Goal: Check status: Verify the current state of an ongoing process or item

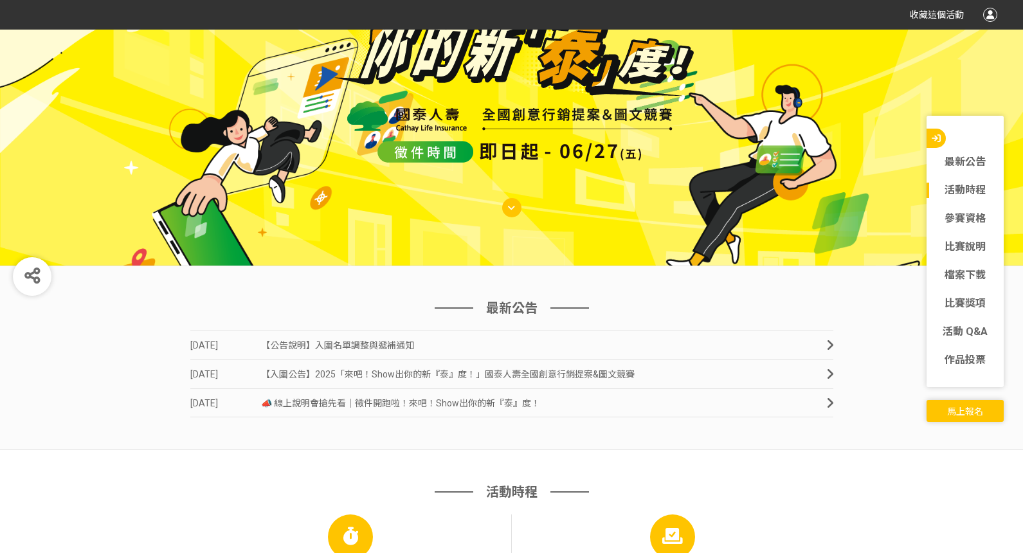
scroll to position [464, 0]
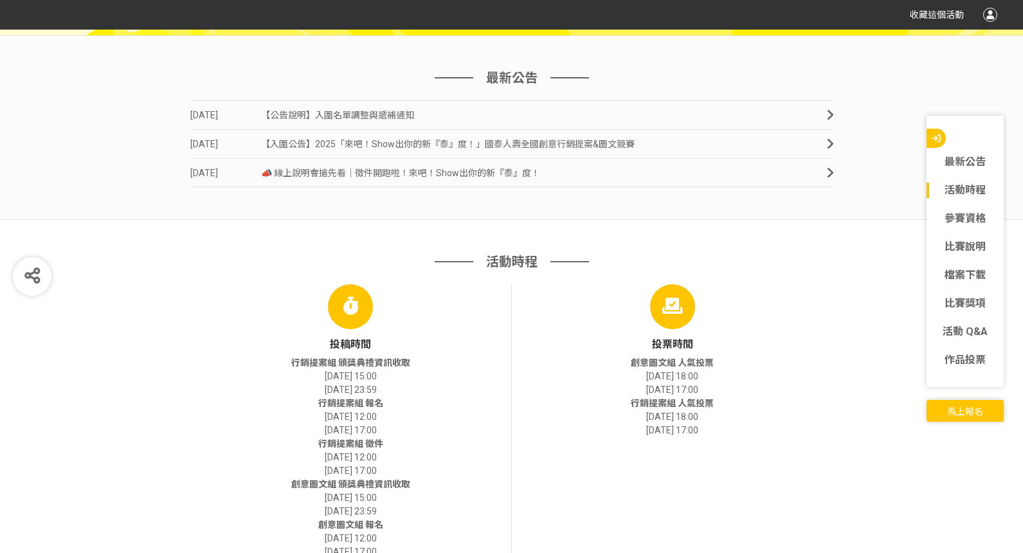
click at [365, 116] on span "【公告說明】入圍名單調整與遞補通知" at bounding box center [337, 115] width 153 height 10
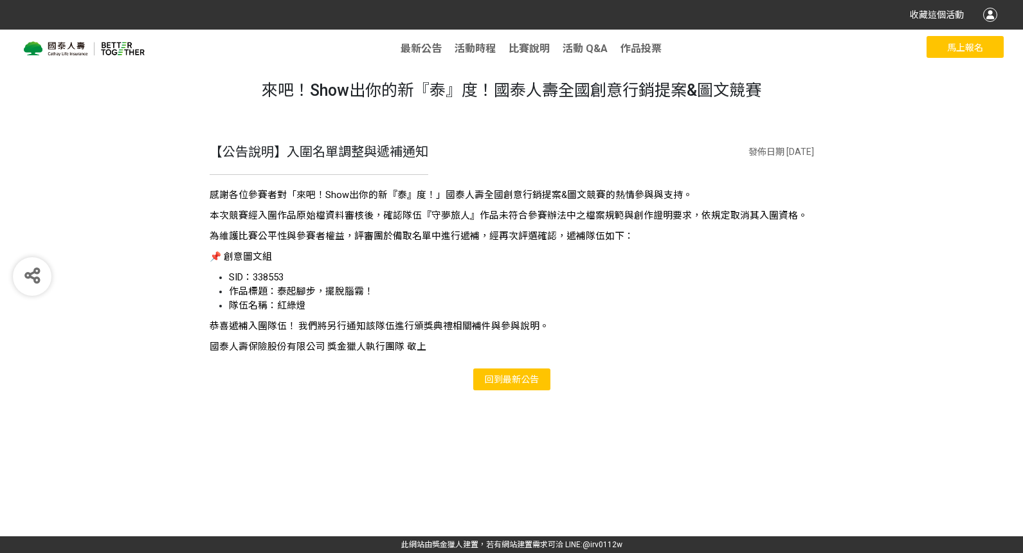
click at [516, 376] on span "最新公告" at bounding box center [521, 379] width 36 height 10
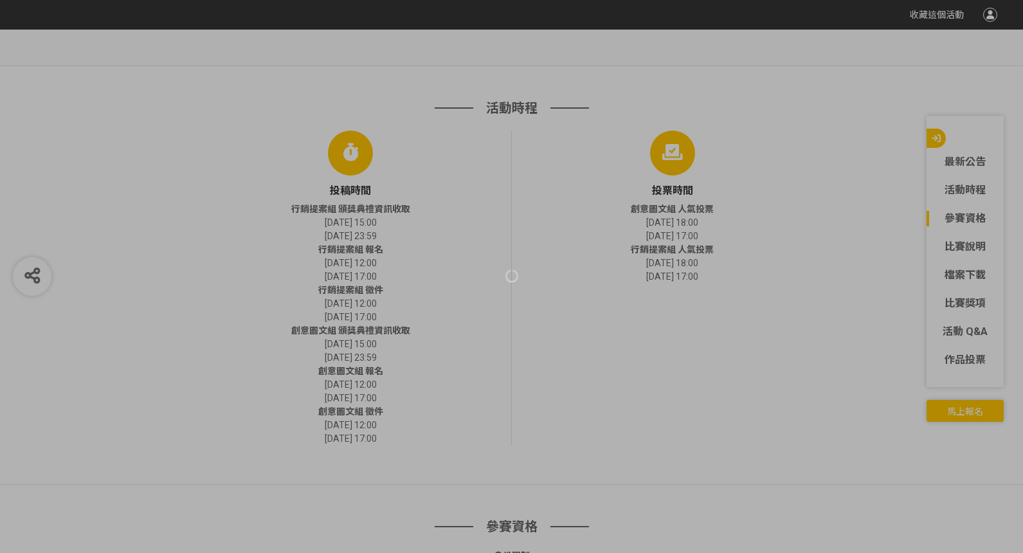
scroll to position [287, 0]
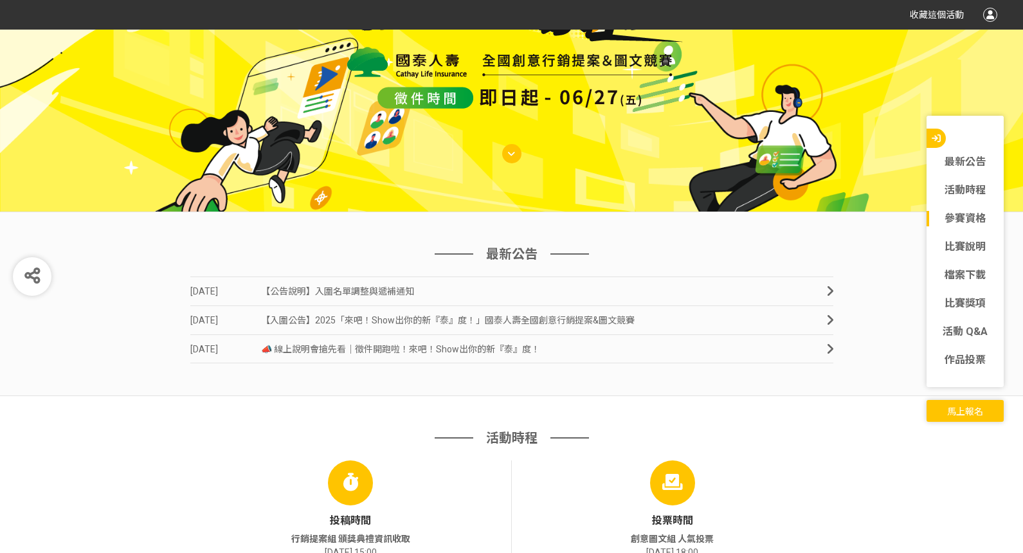
click at [513, 318] on span "【入圍公告】2025「來吧！Show出你的新『泰』度！」國泰人壽全國創意行銷提案&圖文競賽" at bounding box center [448, 320] width 374 height 10
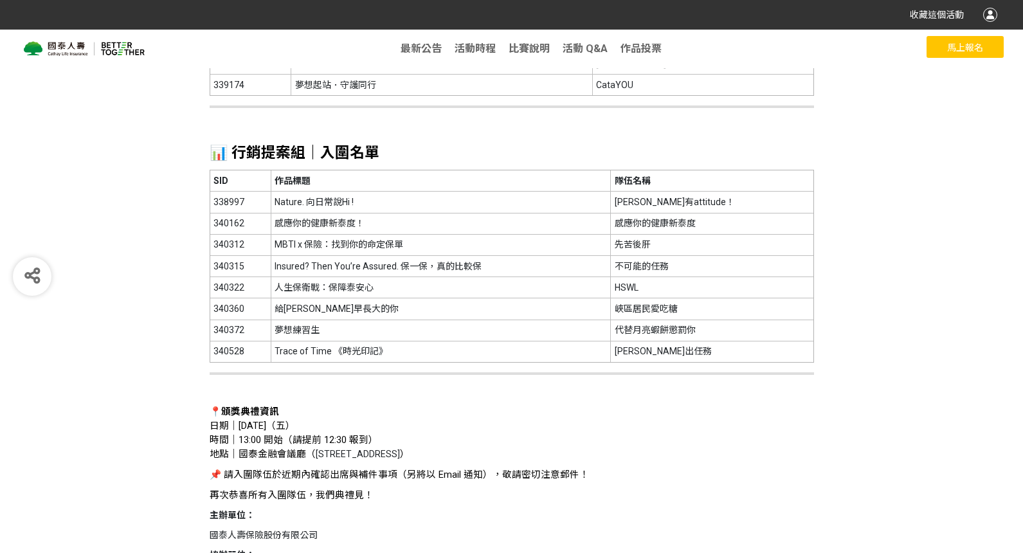
scroll to position [417, 0]
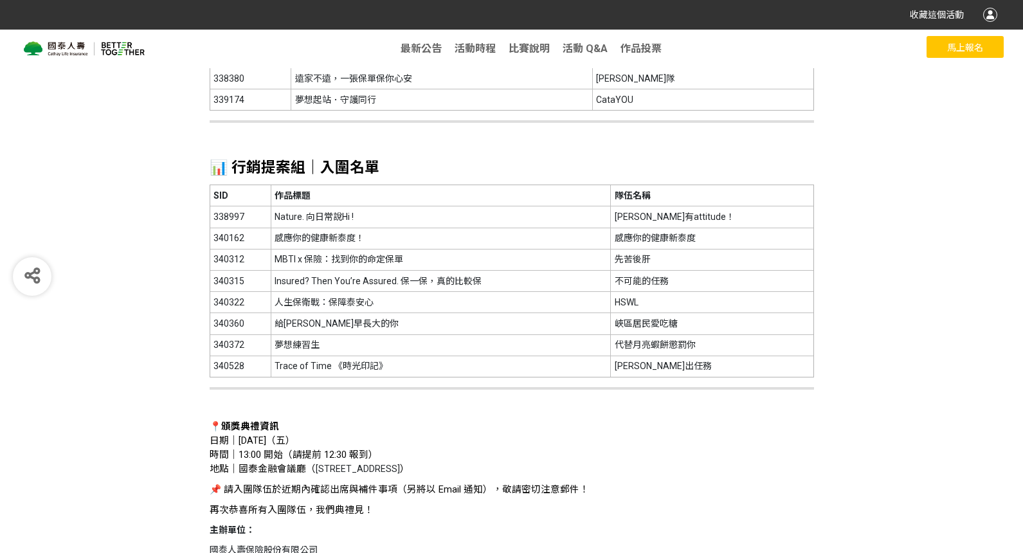
click at [395, 356] on td "夢想練習生" at bounding box center [441, 344] width 340 height 21
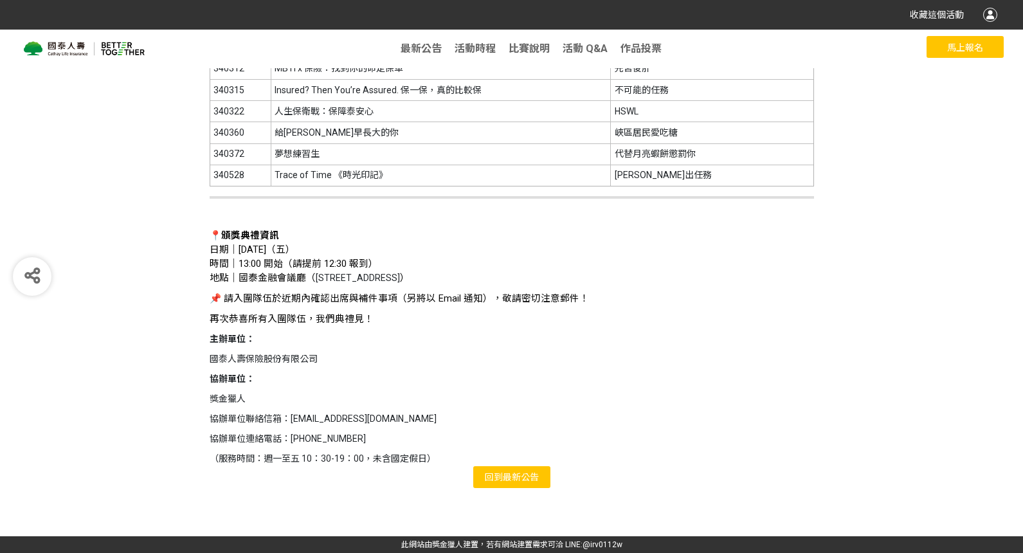
scroll to position [0, 0]
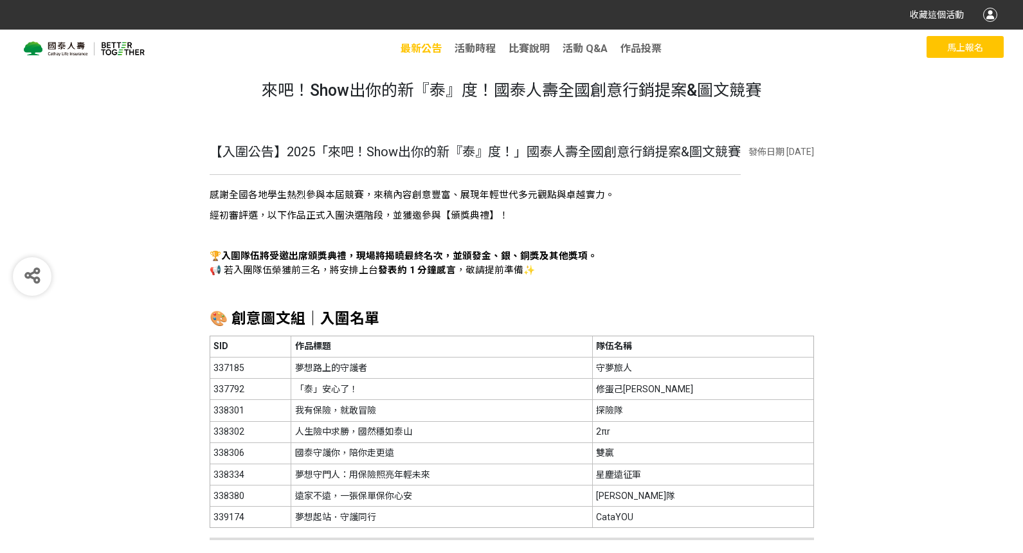
click at [420, 50] on span "最新公告" at bounding box center [421, 48] width 41 height 12
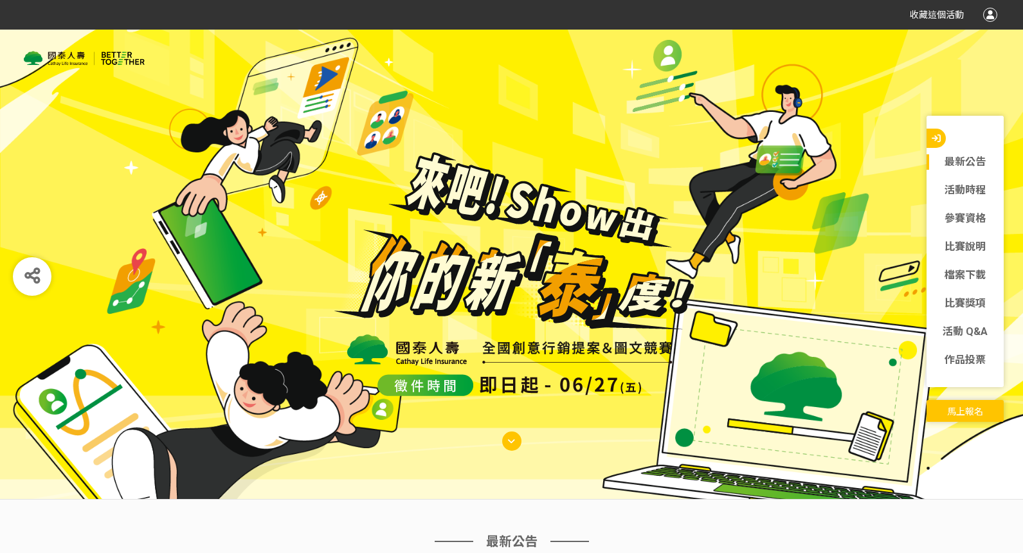
scroll to position [274, 0]
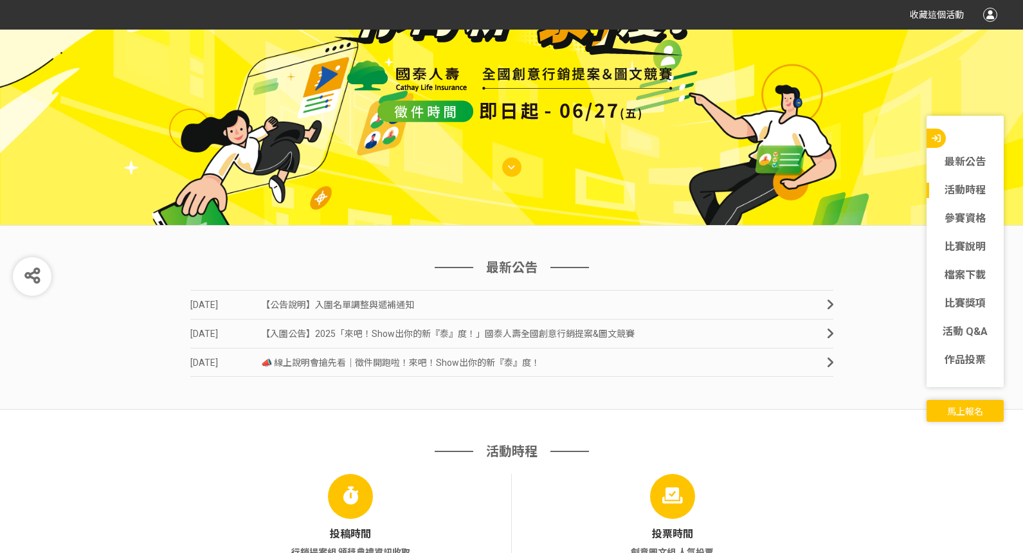
click at [522, 337] on span "【入圍公告】2025「來吧！Show出你的新『泰』度！」國泰人壽全國創意行銷提案&圖文競賽" at bounding box center [448, 334] width 374 height 10
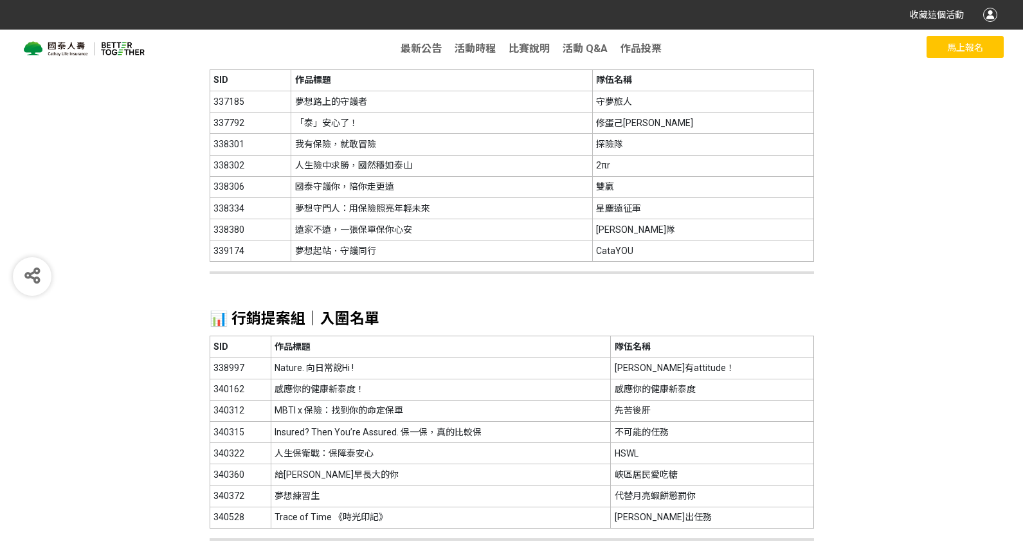
scroll to position [416, 0]
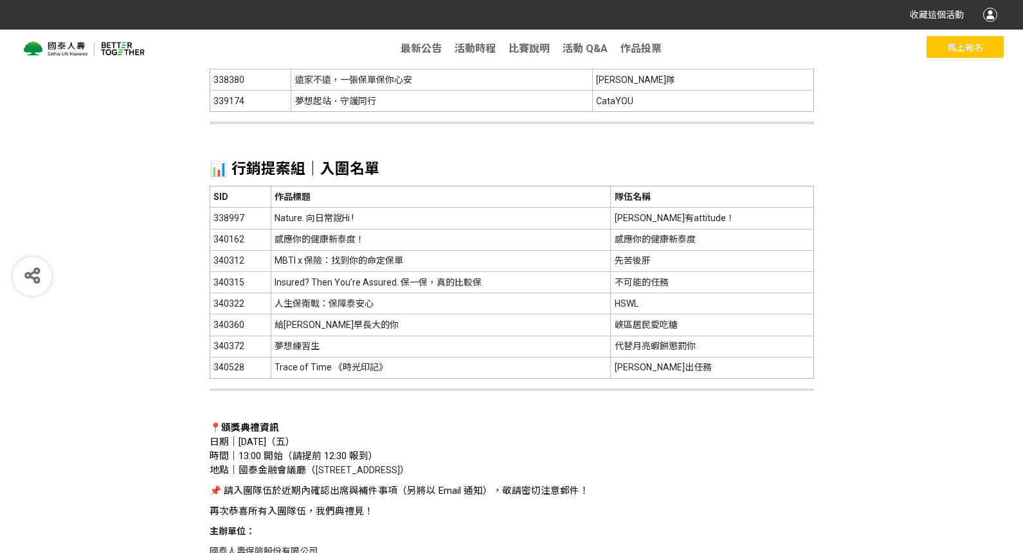
click at [516, 413] on div "感謝全國各地學生熱烈參與本屆競賽，來稿內容創意豐富、展現年輕世代多元觀點與卓越實力。 經初審評選，以下作品正式入圍決選階段，並獲邀參與【頒獎典禮】！ 🏆 入圍…" at bounding box center [512, 237] width 604 height 931
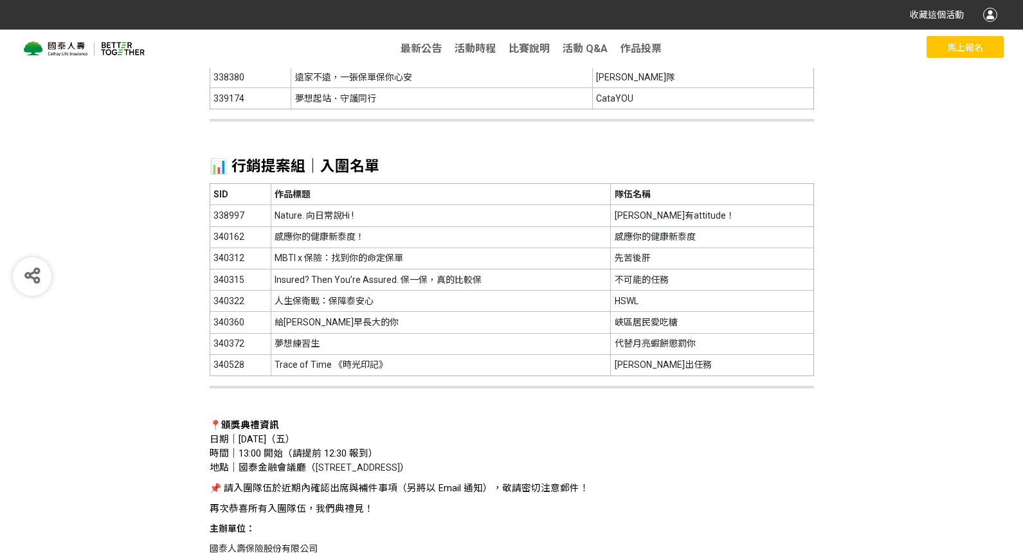
scroll to position [583, 0]
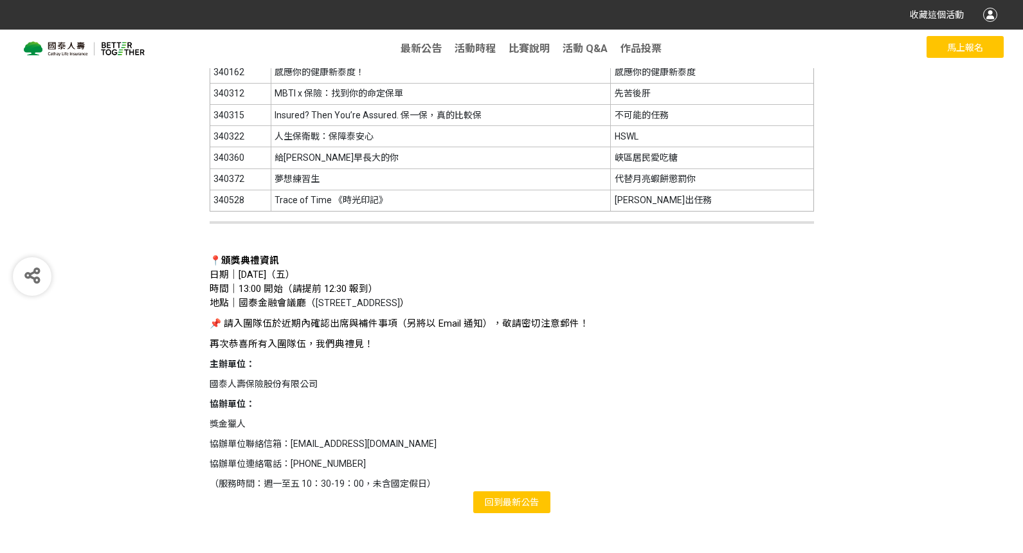
click at [524, 507] on span "最新公告" at bounding box center [521, 502] width 36 height 10
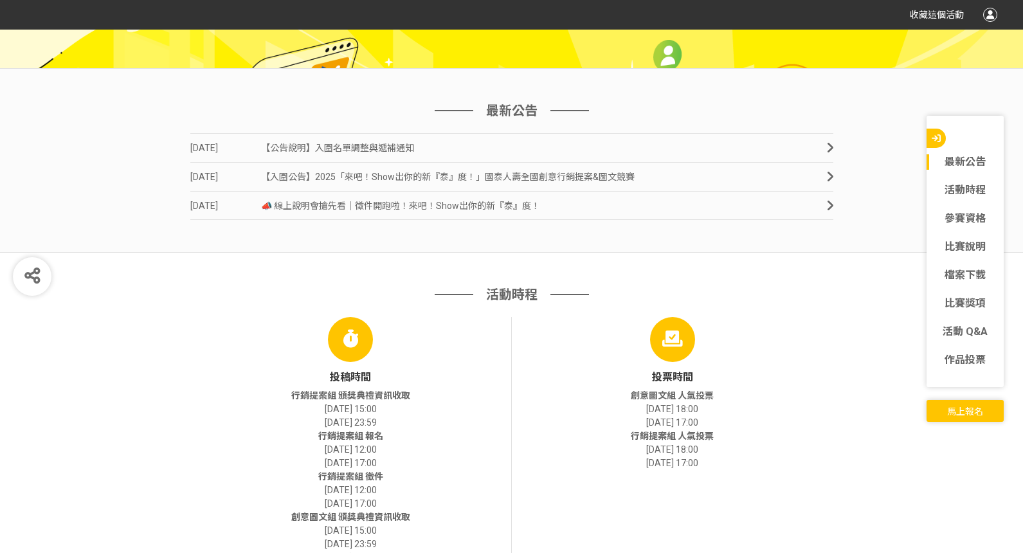
scroll to position [391, 0]
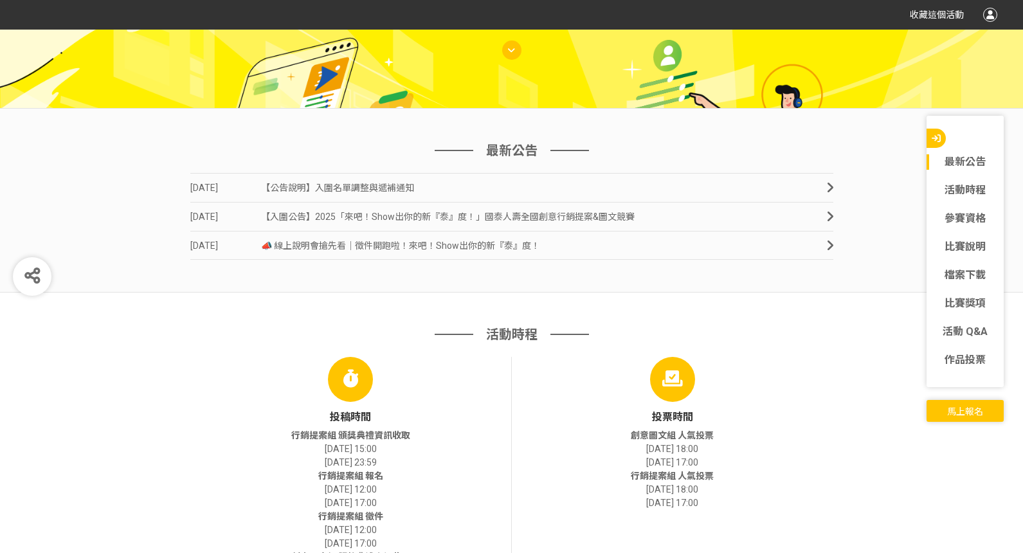
click at [538, 185] on link "[DATE] 【公告說明】入圍名單調整與遞補通知" at bounding box center [511, 187] width 643 height 29
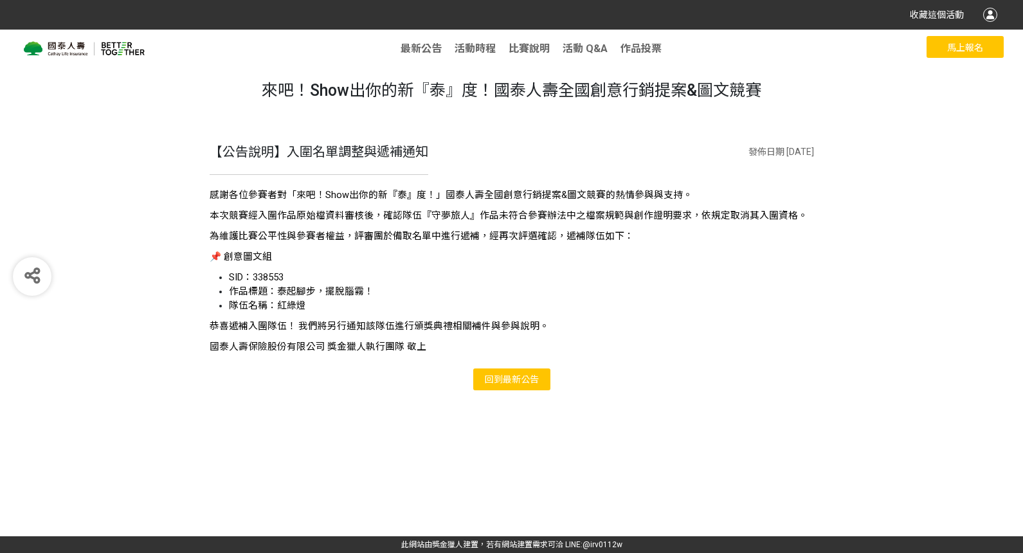
click at [510, 382] on span "最新公告" at bounding box center [521, 379] width 36 height 10
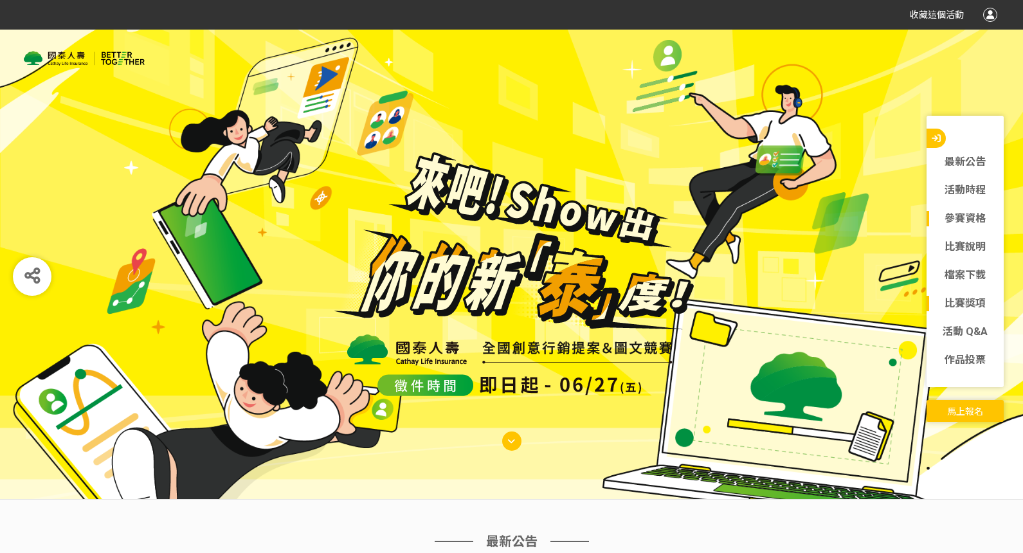
click at [976, 308] on link "比賽獎項" at bounding box center [965, 303] width 77 height 15
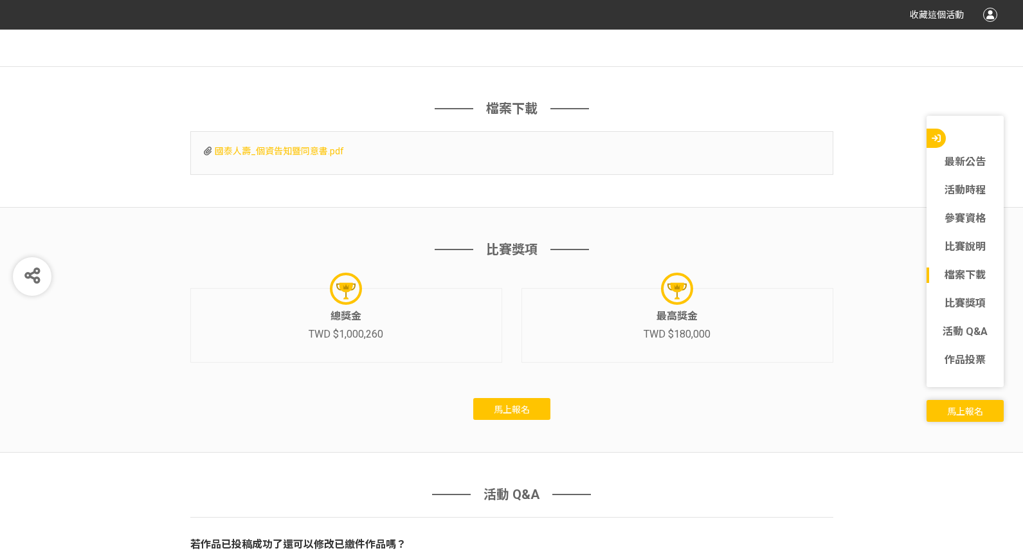
scroll to position [7447, 0]
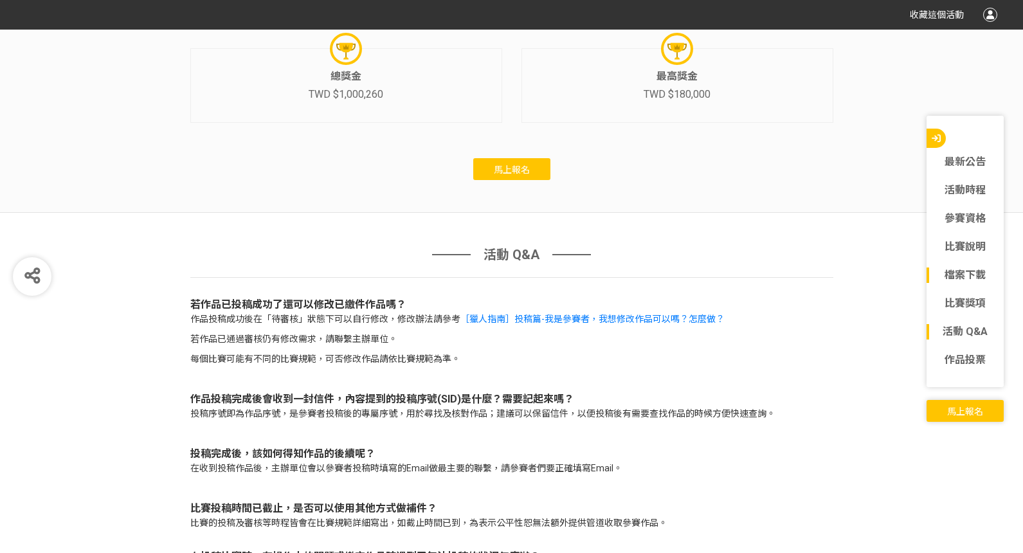
click at [990, 336] on link "活動 Q&A" at bounding box center [965, 331] width 77 height 15
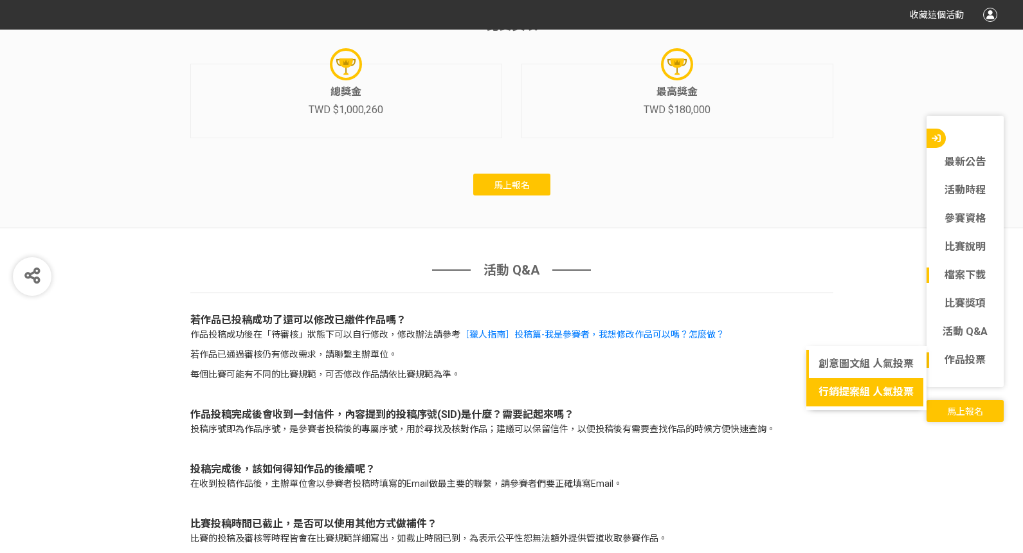
click at [888, 395] on link "行銷提案組 人氣投票" at bounding box center [866, 392] width 120 height 28
select select "13115"
